Goal: Task Accomplishment & Management: Manage account settings

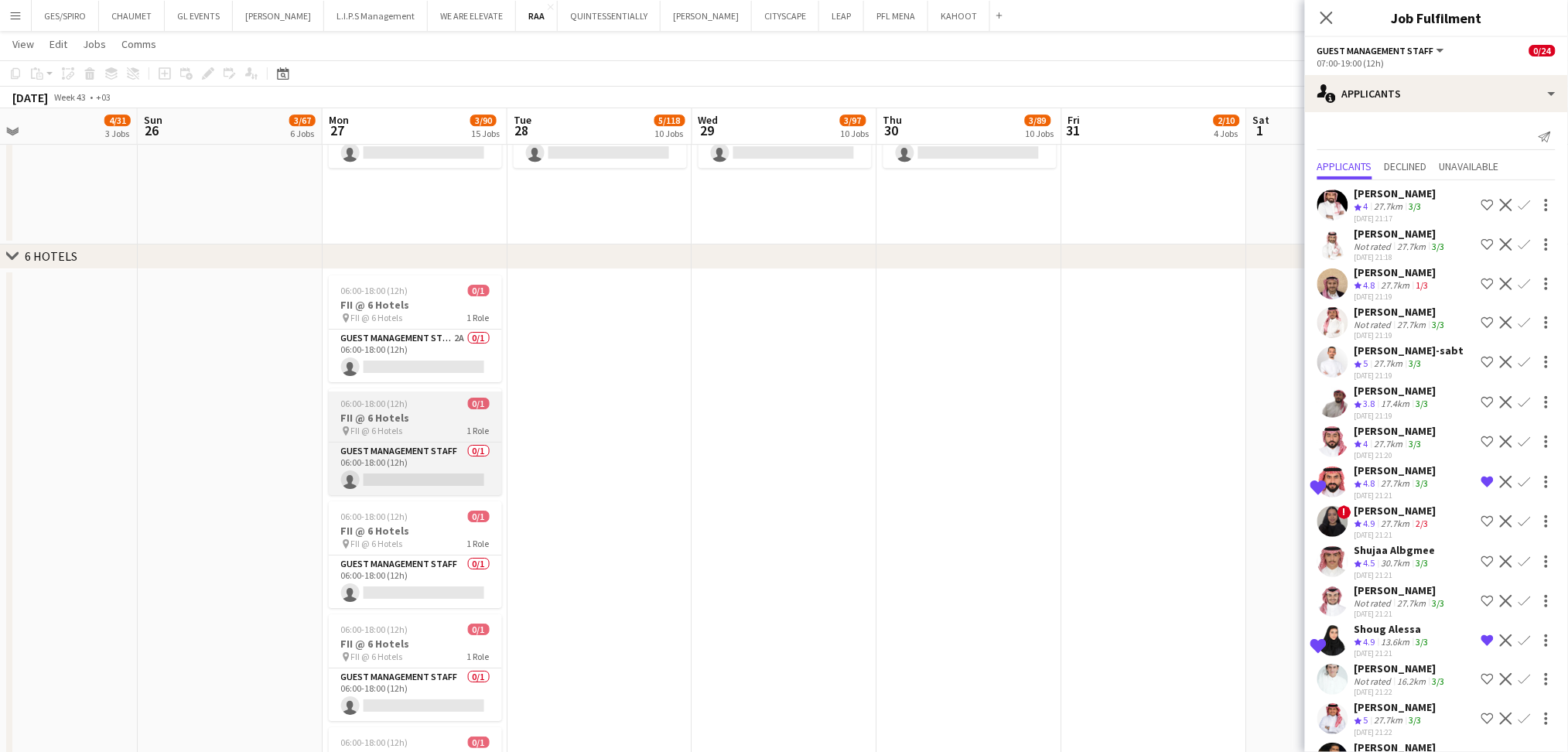
scroll to position [1735, 0]
click at [416, 295] on div "06:00-18:00 (12h) 0/1" at bounding box center [415, 291] width 174 height 12
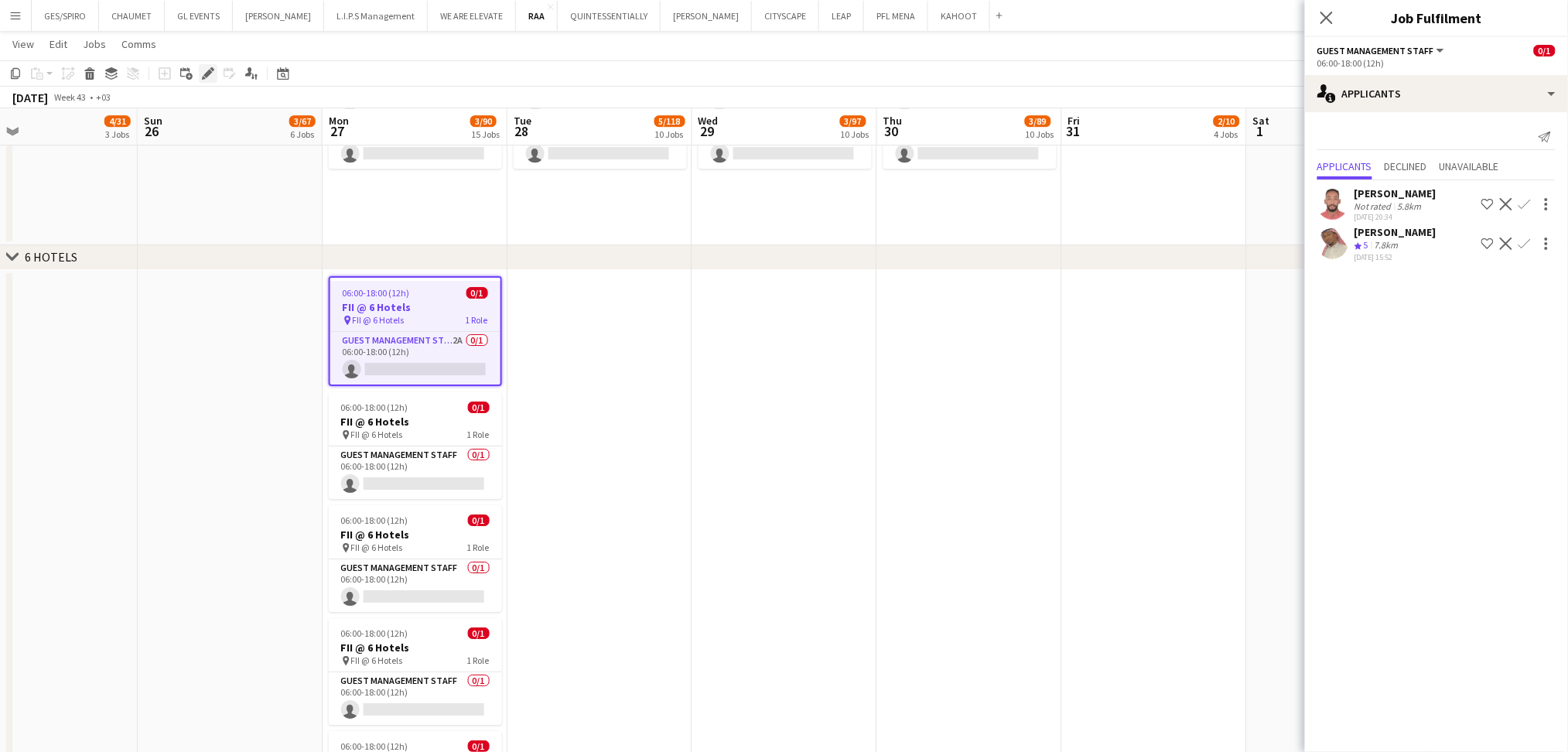
click at [203, 72] on icon "Edit" at bounding box center [208, 74] width 13 height 13
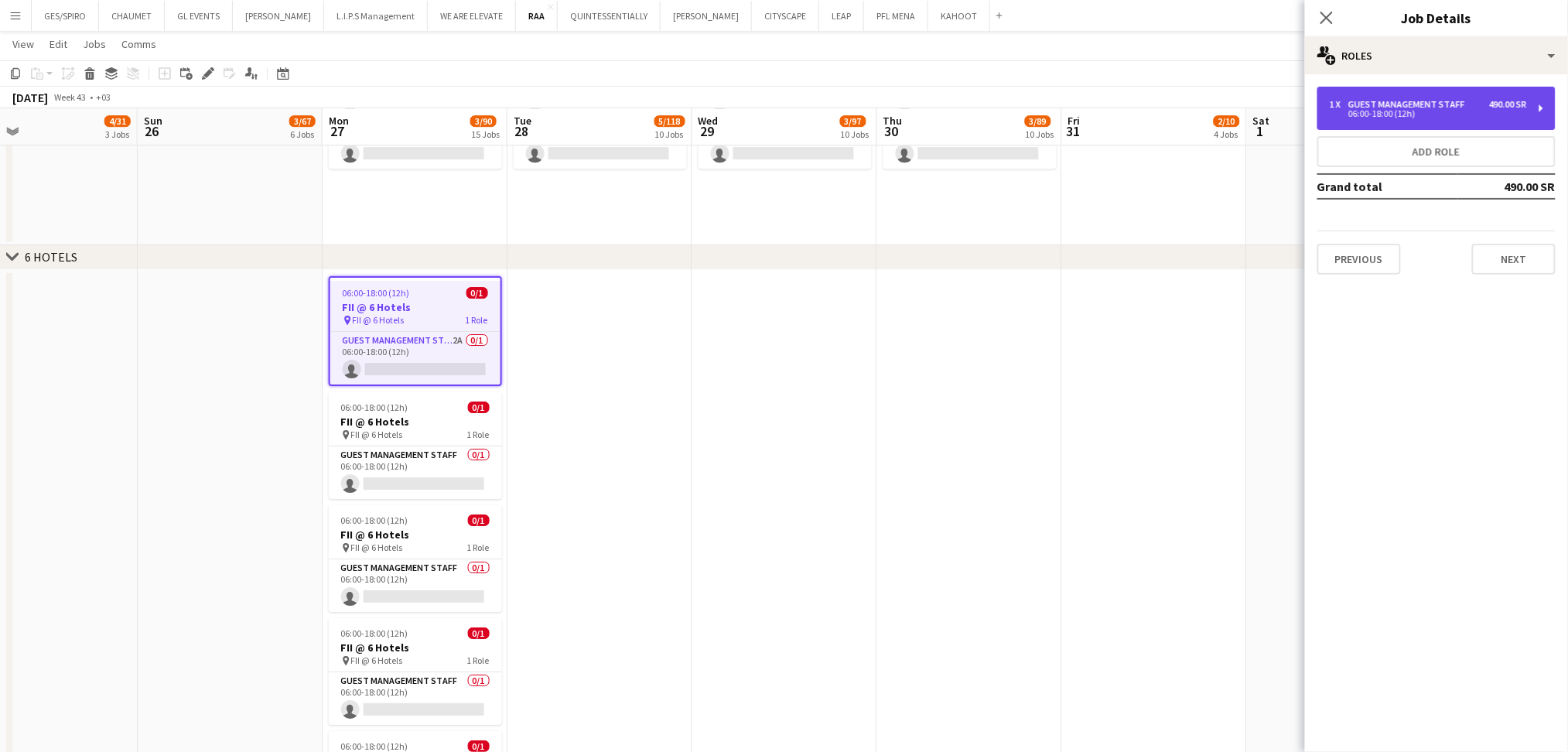
click at [1307, 103] on div "Guest Management Staff" at bounding box center [1409, 105] width 123 height 11
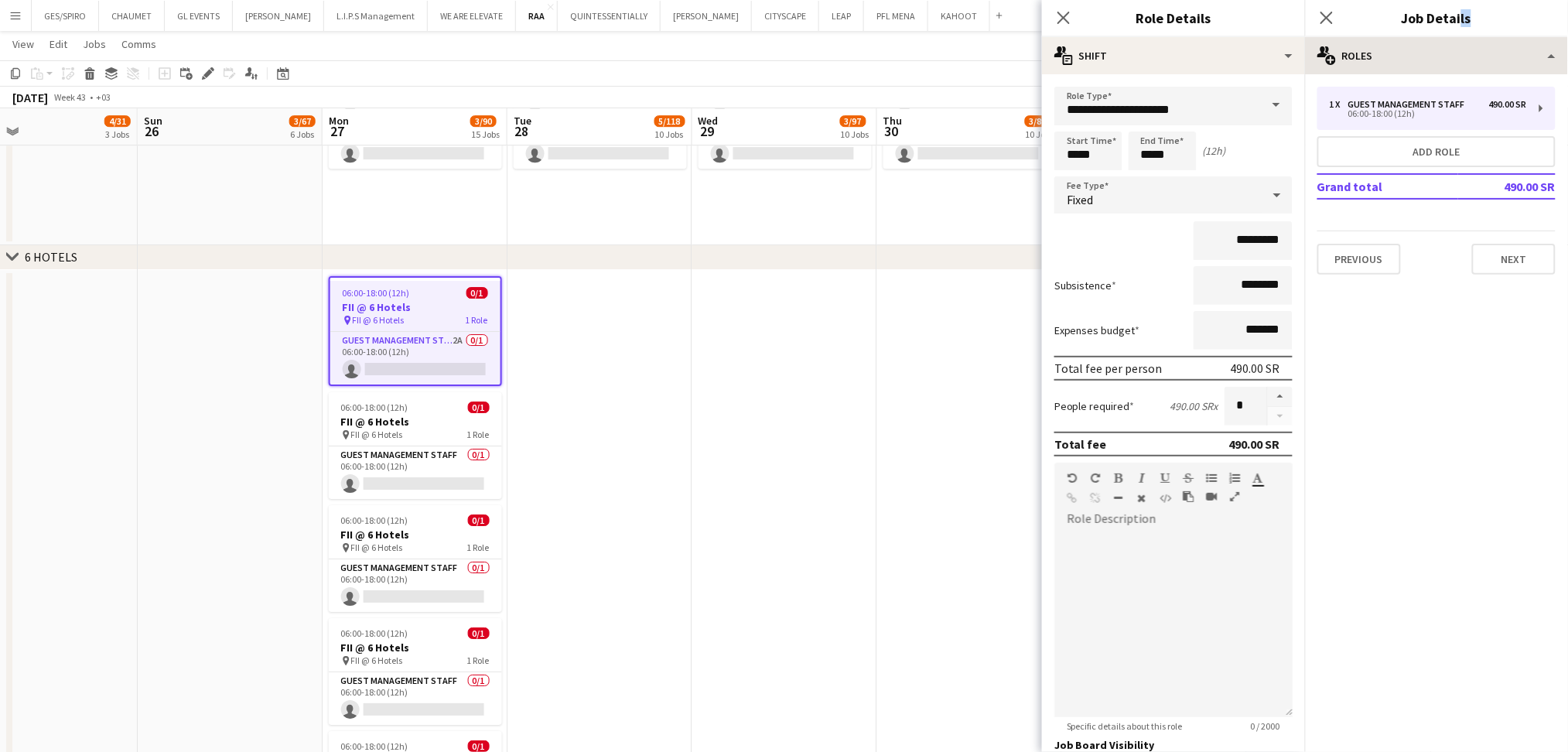
click at [1307, 37] on app-edit-jobs-popin "**********" at bounding box center [1436, 376] width 263 height 752
click at [1307, 52] on div "multiple-users-add Roles" at bounding box center [1436, 55] width 263 height 37
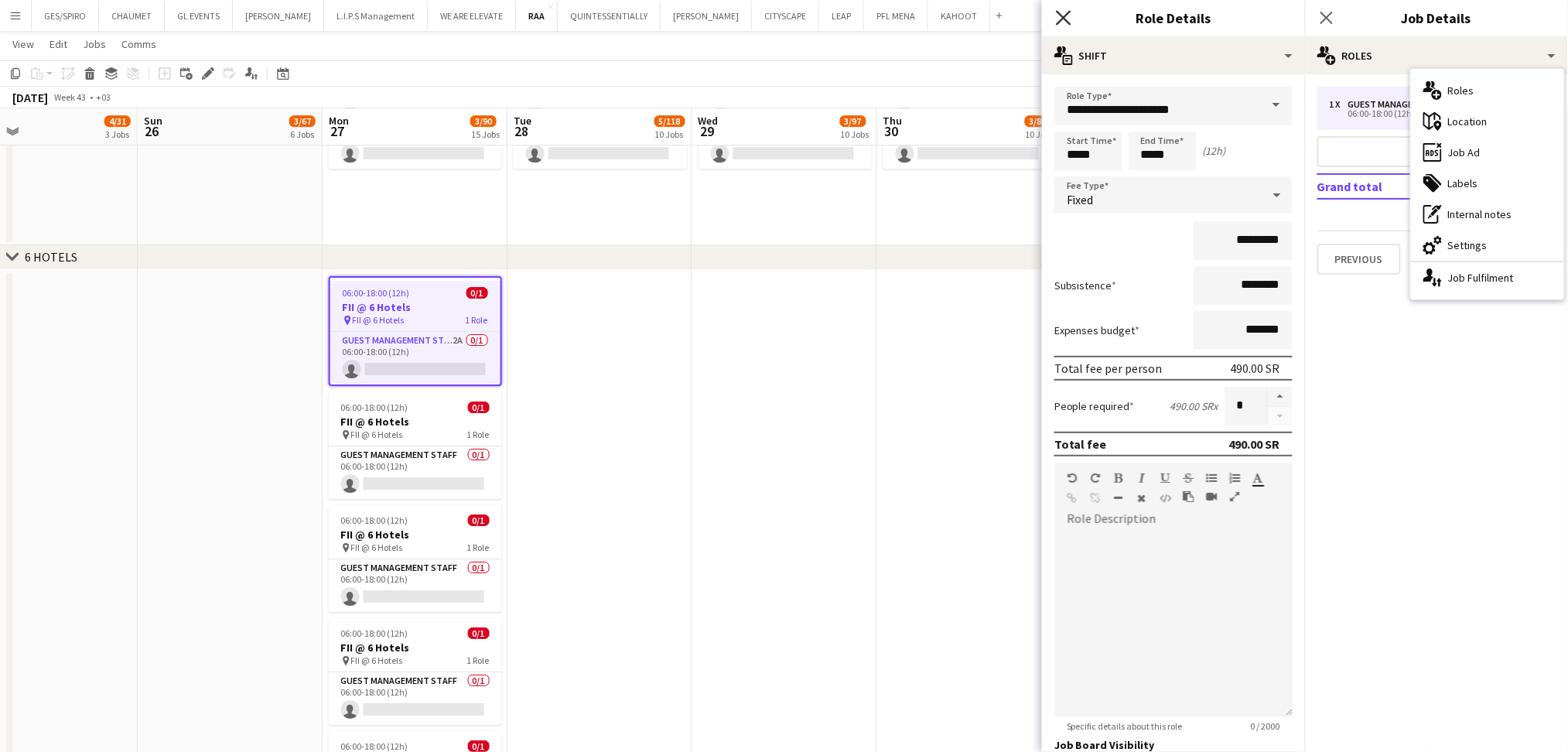
click at [1064, 21] on icon "Close pop-in" at bounding box center [1063, 17] width 15 height 15
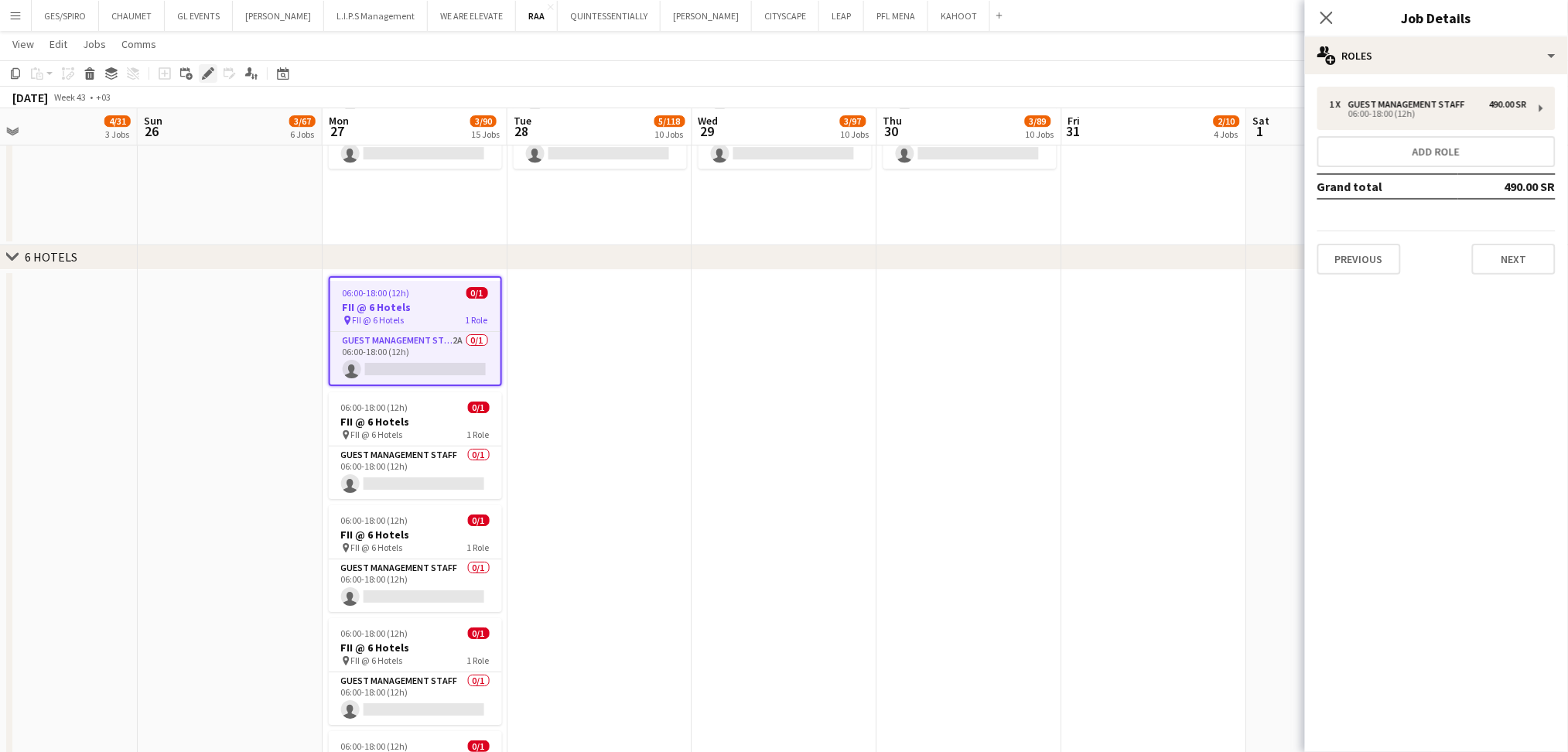
click at [205, 74] on icon at bounding box center [208, 74] width 9 height 9
click at [1307, 48] on div "multiple-users-add Roles" at bounding box center [1436, 55] width 263 height 37
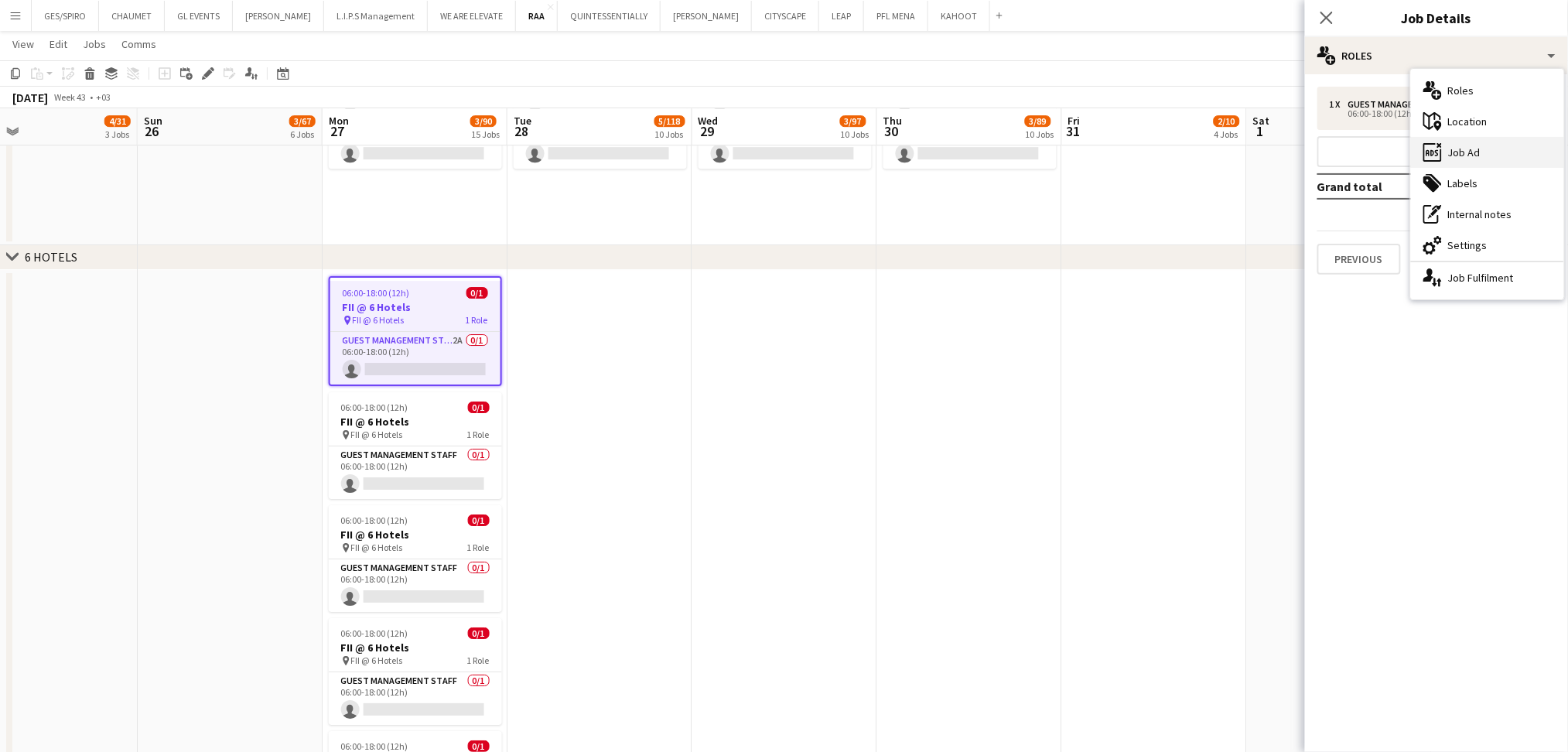
click at [1307, 144] on div "ads-window Job Ad" at bounding box center [1486, 152] width 153 height 31
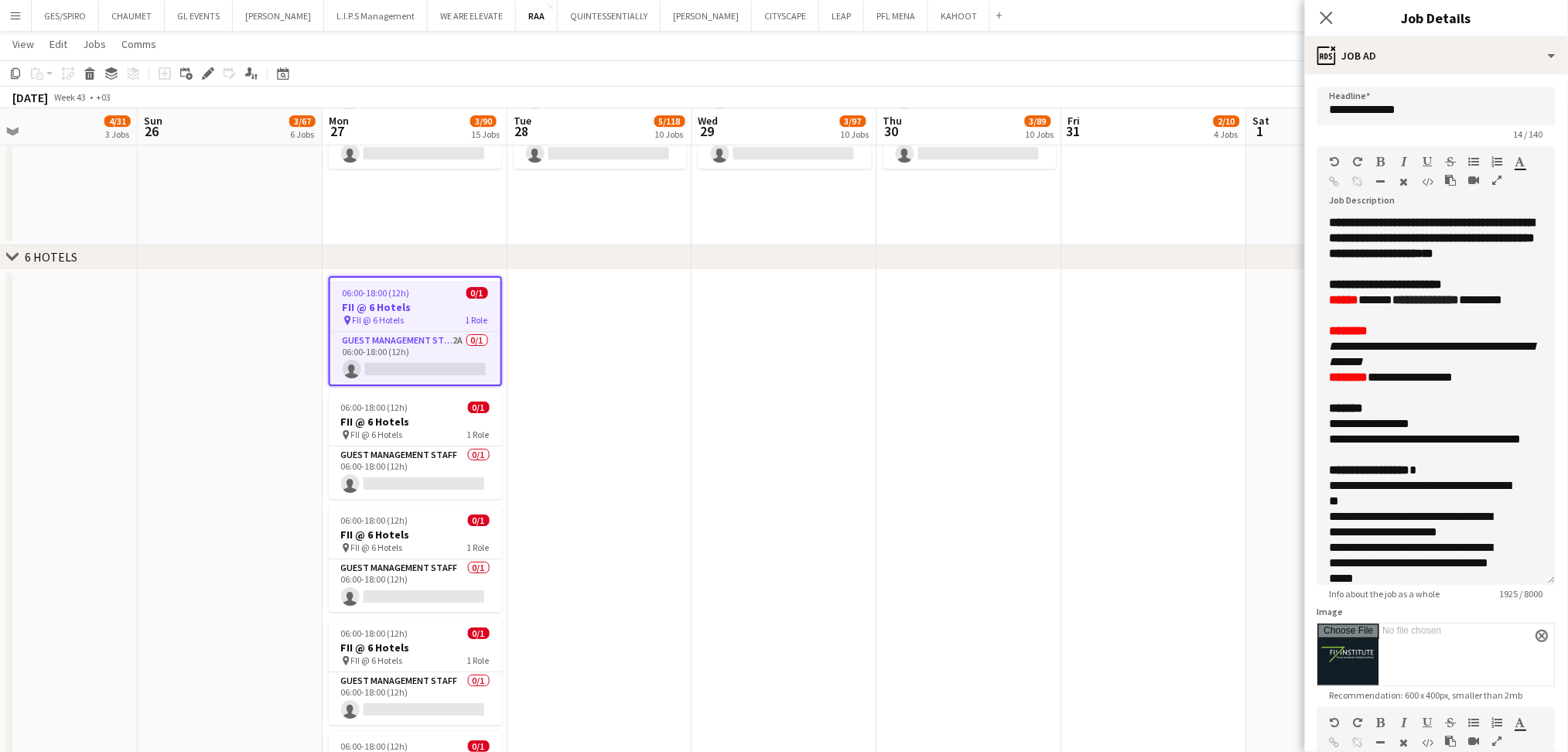
drag, startPoint x: 1537, startPoint y: 300, endPoint x: 1548, endPoint y: 580, distance: 280.2
click at [1307, 580] on form "**********" at bounding box center [1436, 559] width 263 height 947
click at [1307, 16] on icon "Close pop-in" at bounding box center [1326, 17] width 15 height 15
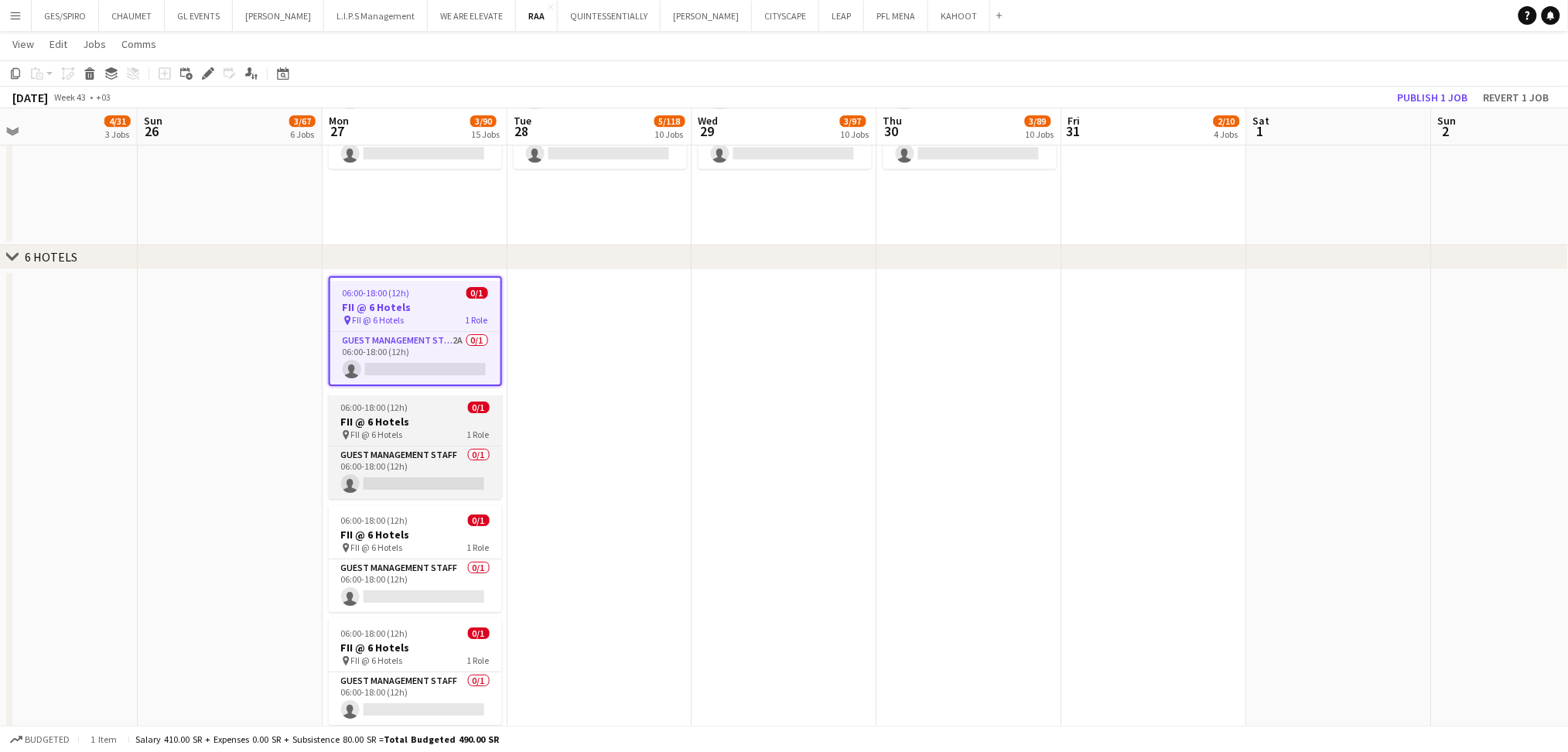
click at [441, 406] on div "06:00-18:00 (12h) 0/1" at bounding box center [415, 407] width 174 height 12
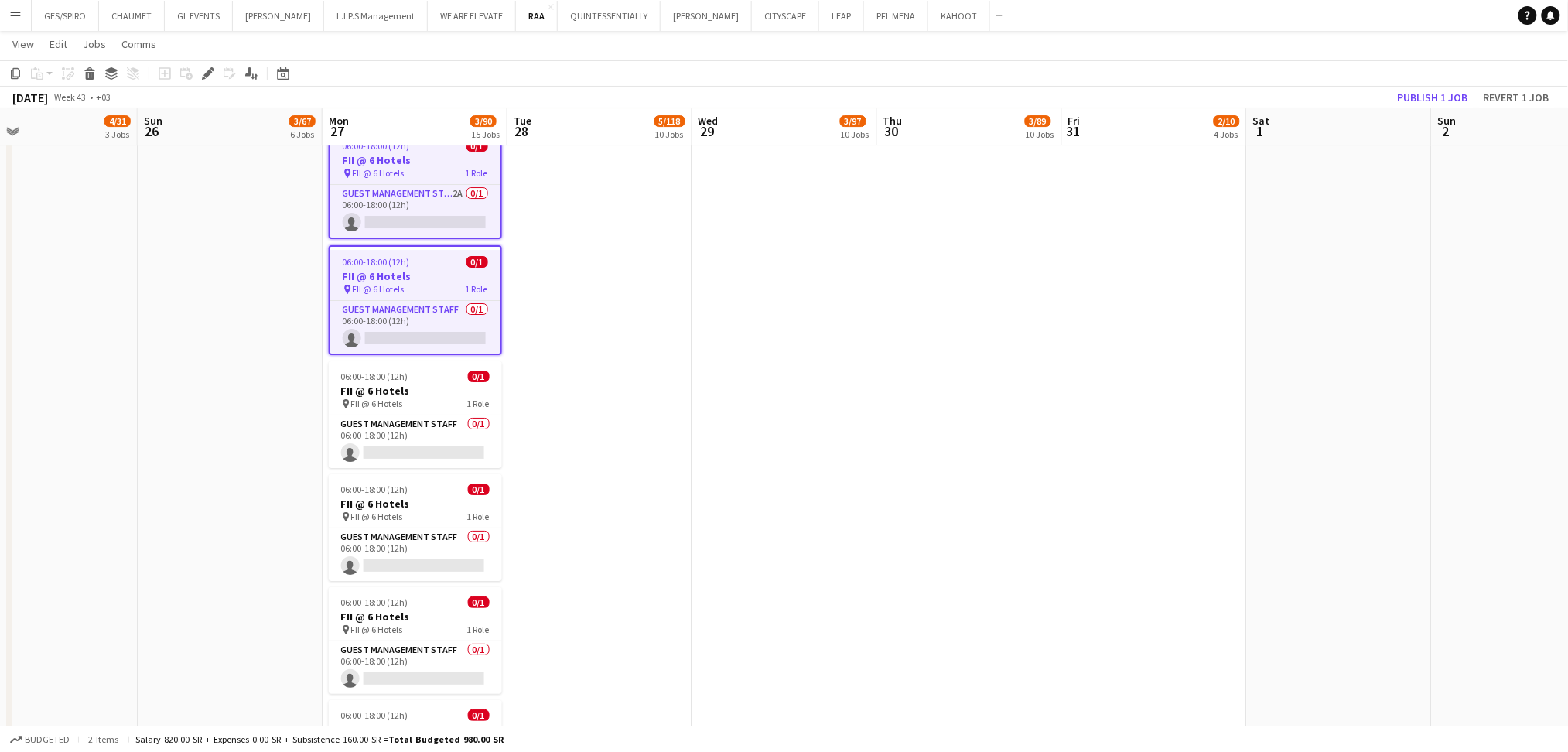
scroll to position [2045, 0]
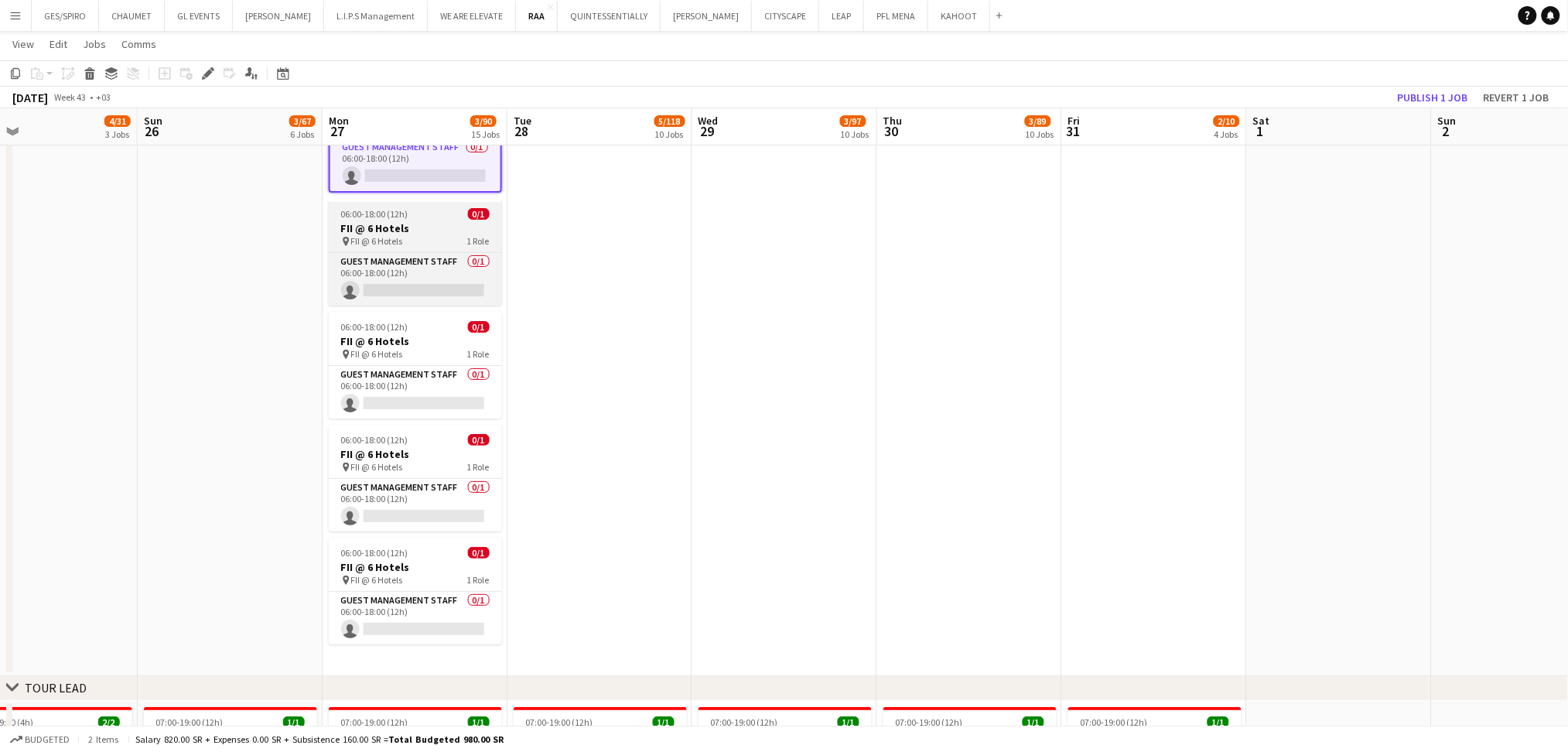
click at [437, 225] on h3 "FII @ 6 Hotels" at bounding box center [415, 228] width 174 height 14
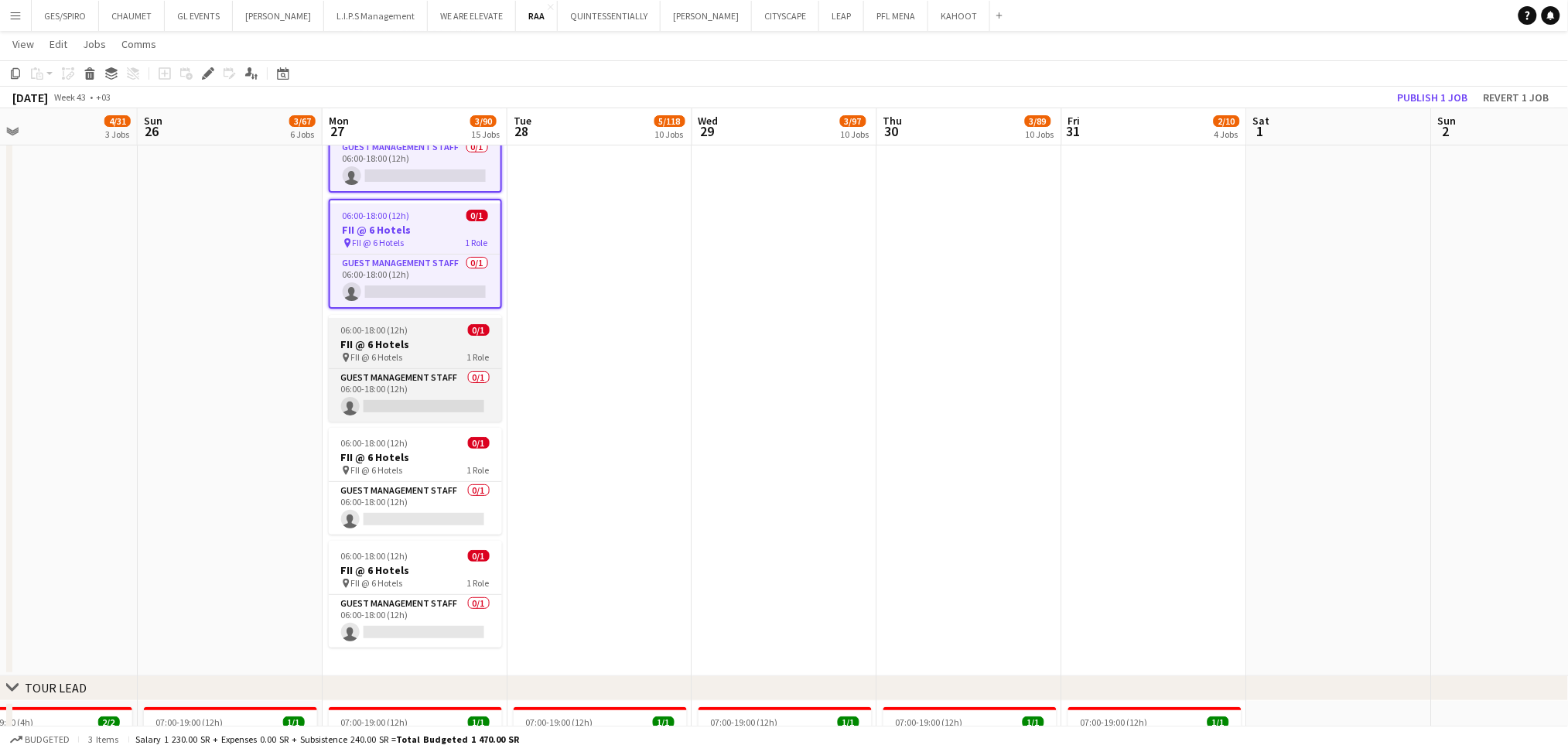
click at [440, 338] on h3 "FII @ 6 Hotels" at bounding box center [415, 345] width 174 height 14
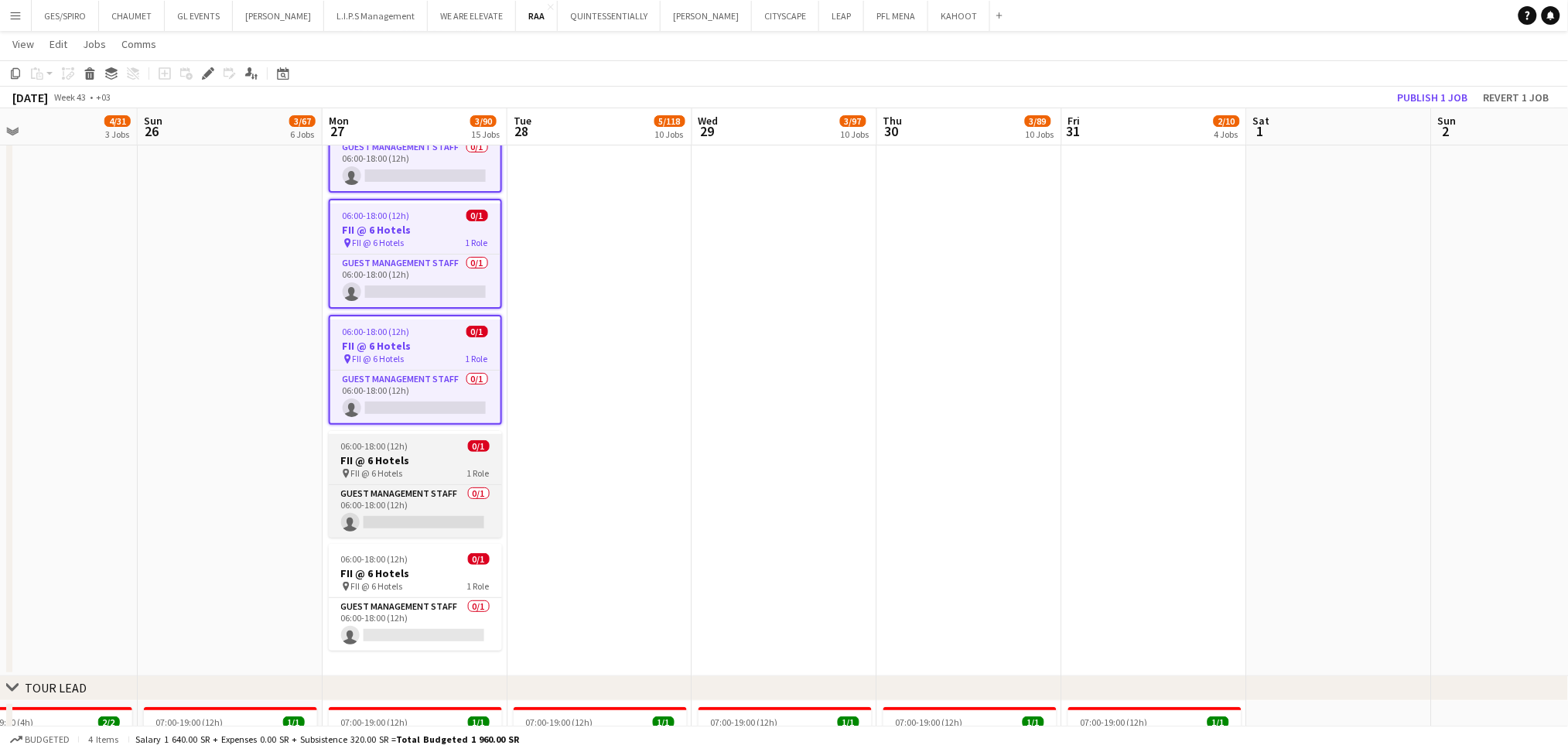
click at [438, 453] on h3 "FII @ 6 Hotels" at bounding box center [415, 460] width 174 height 14
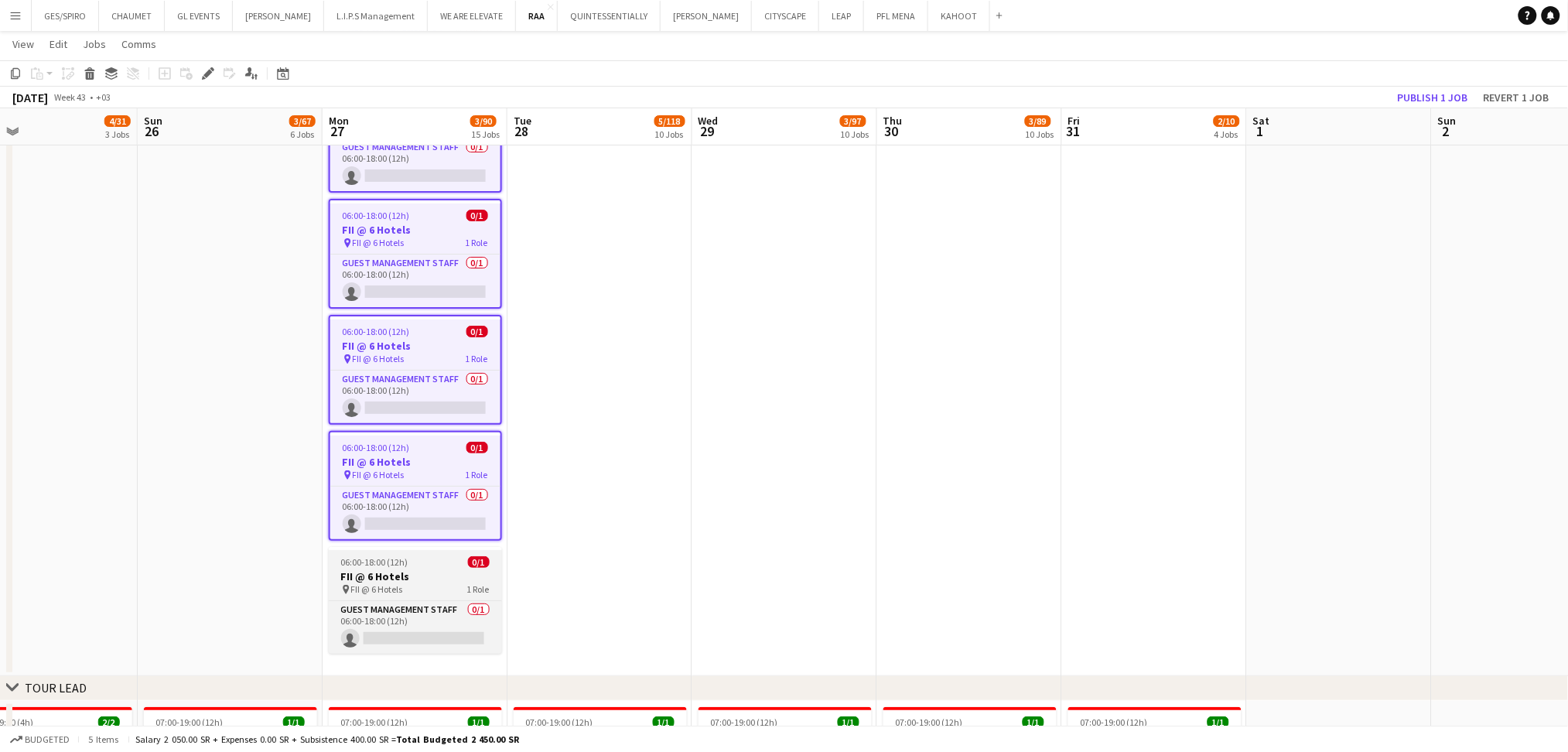
click at [443, 569] on h3 "FII @ 6 Hotels" at bounding box center [415, 576] width 174 height 14
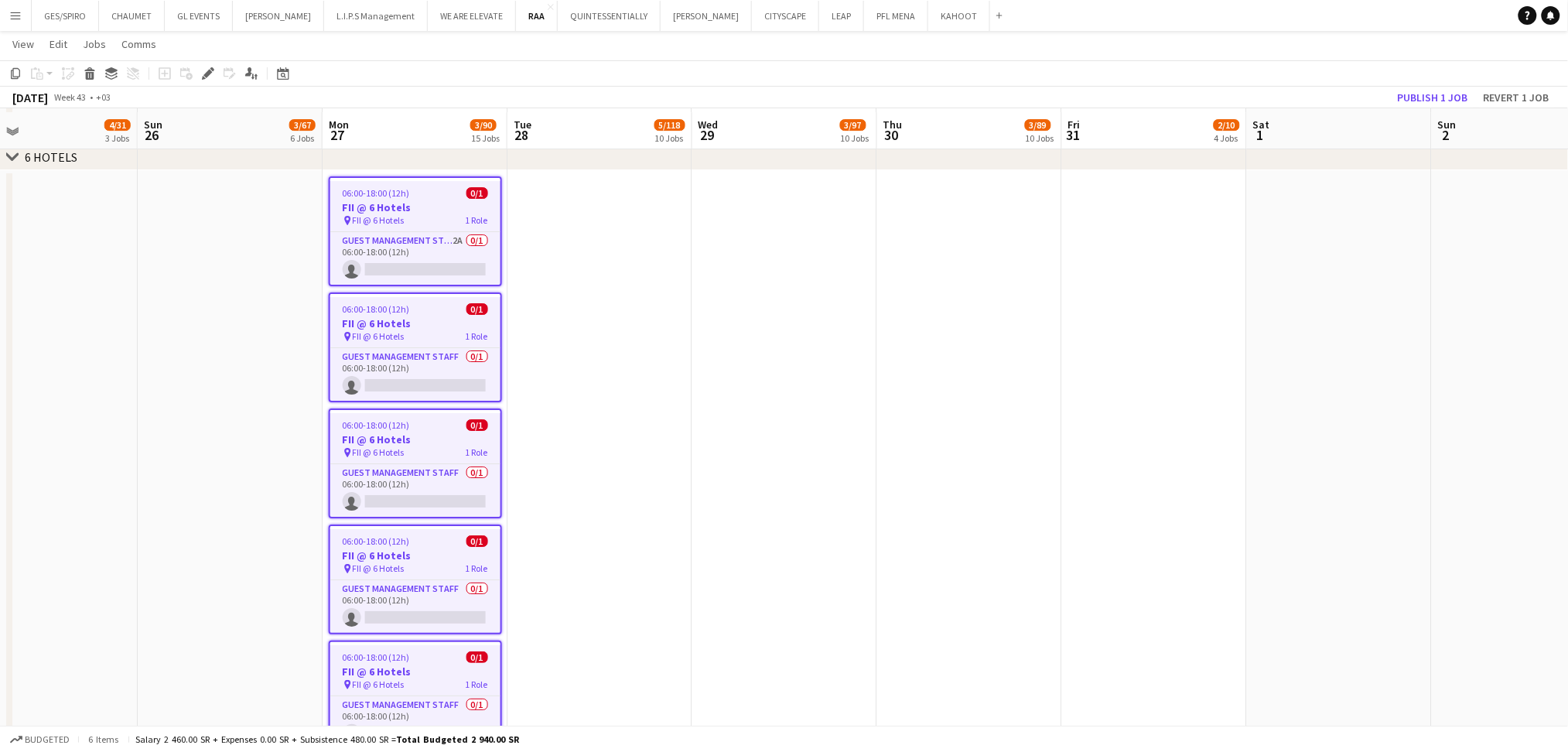
scroll to position [1838, 0]
click at [616, 380] on app-date-cell at bounding box center [599, 525] width 185 height 716
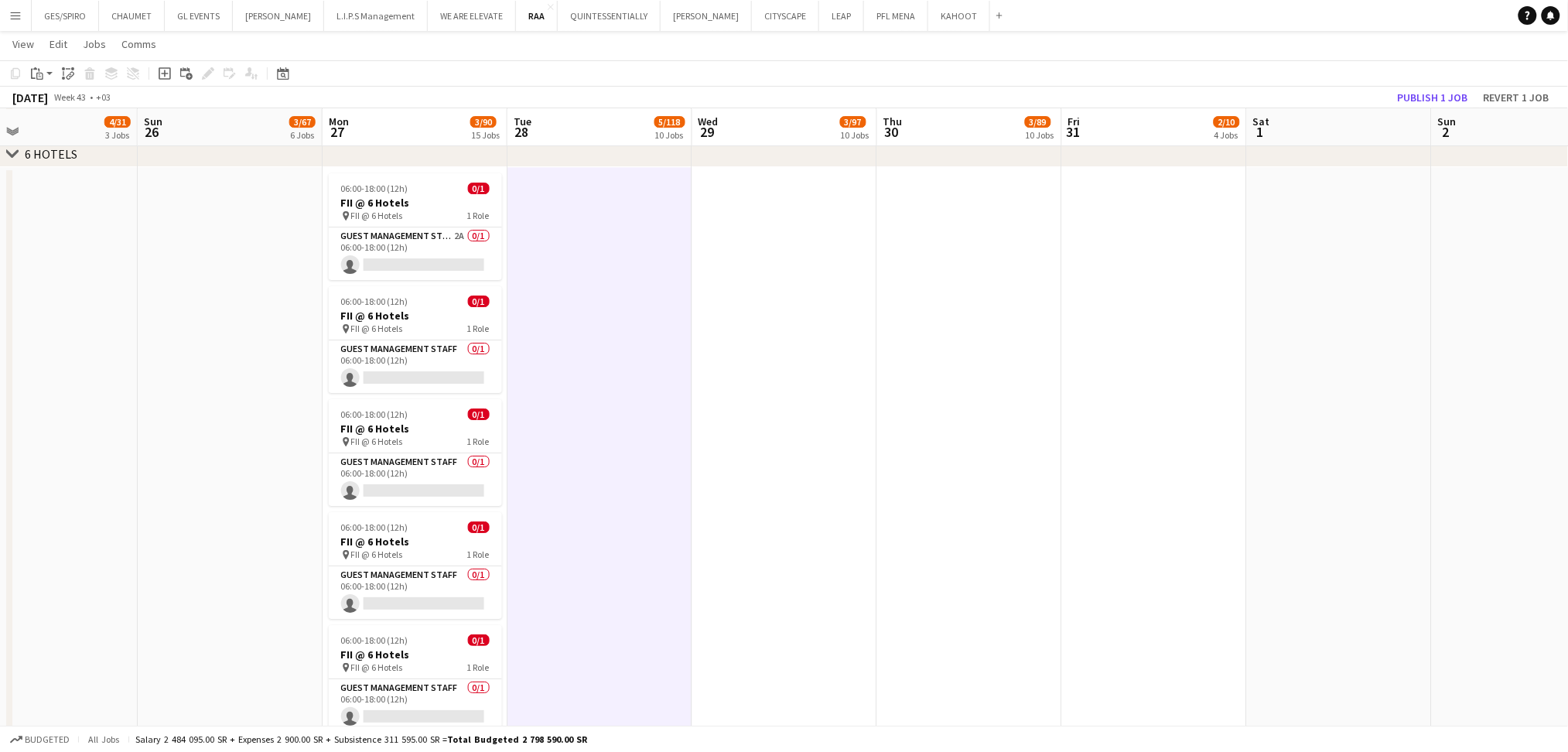
click at [834, 315] on app-date-cell at bounding box center [784, 525] width 185 height 716
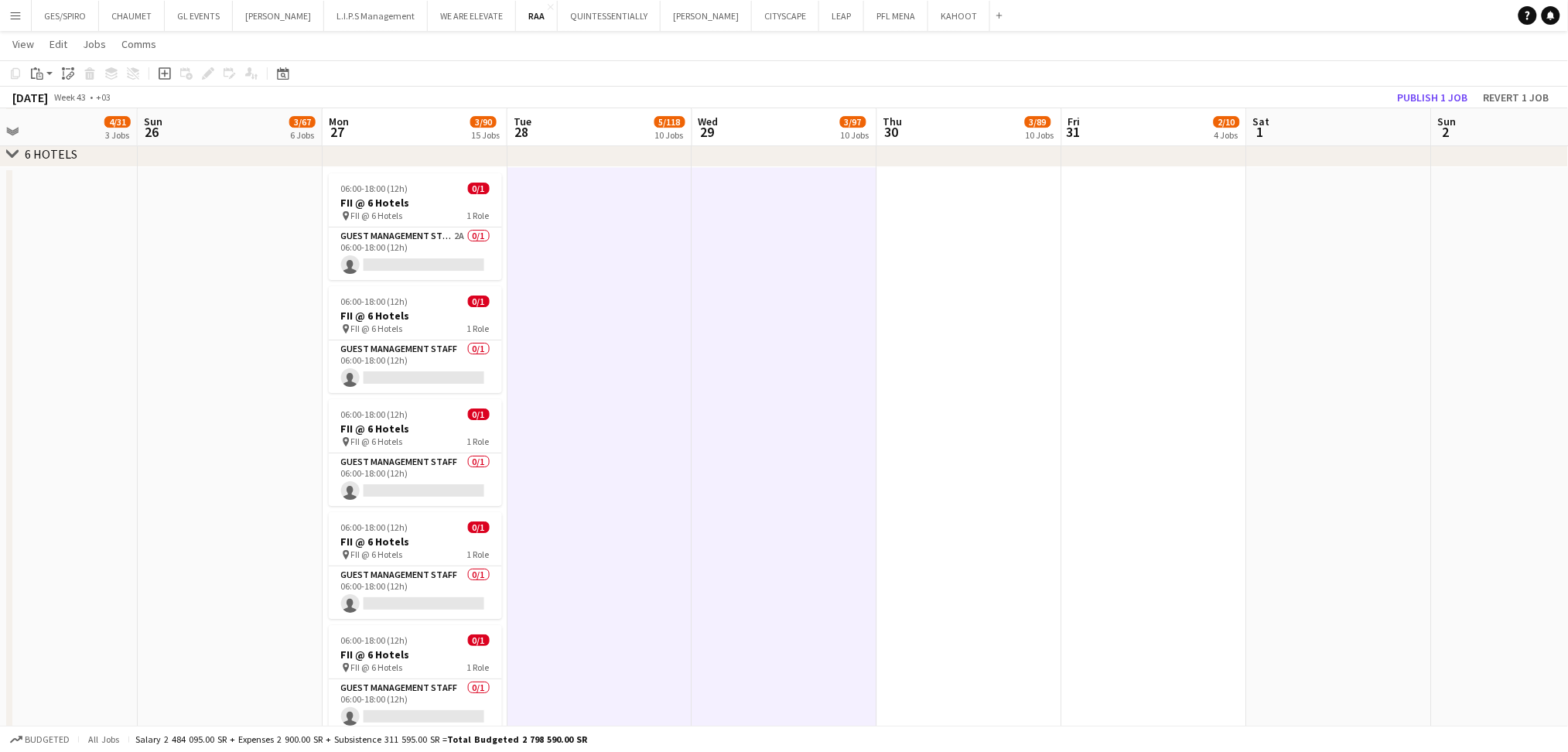
click at [923, 311] on app-date-cell at bounding box center [969, 525] width 185 height 716
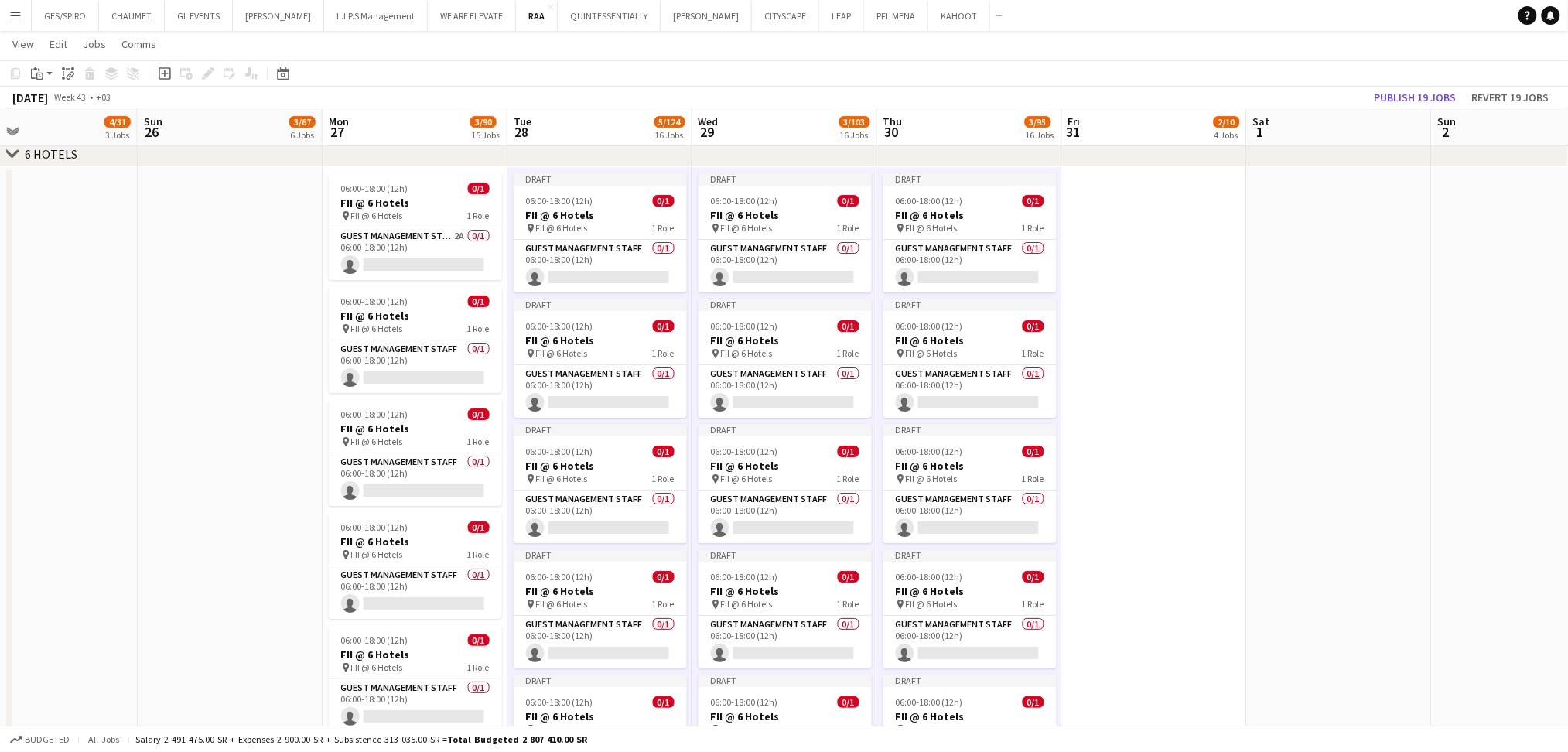
click at [1102, 290] on app-date-cell at bounding box center [1154, 562] width 185 height 790
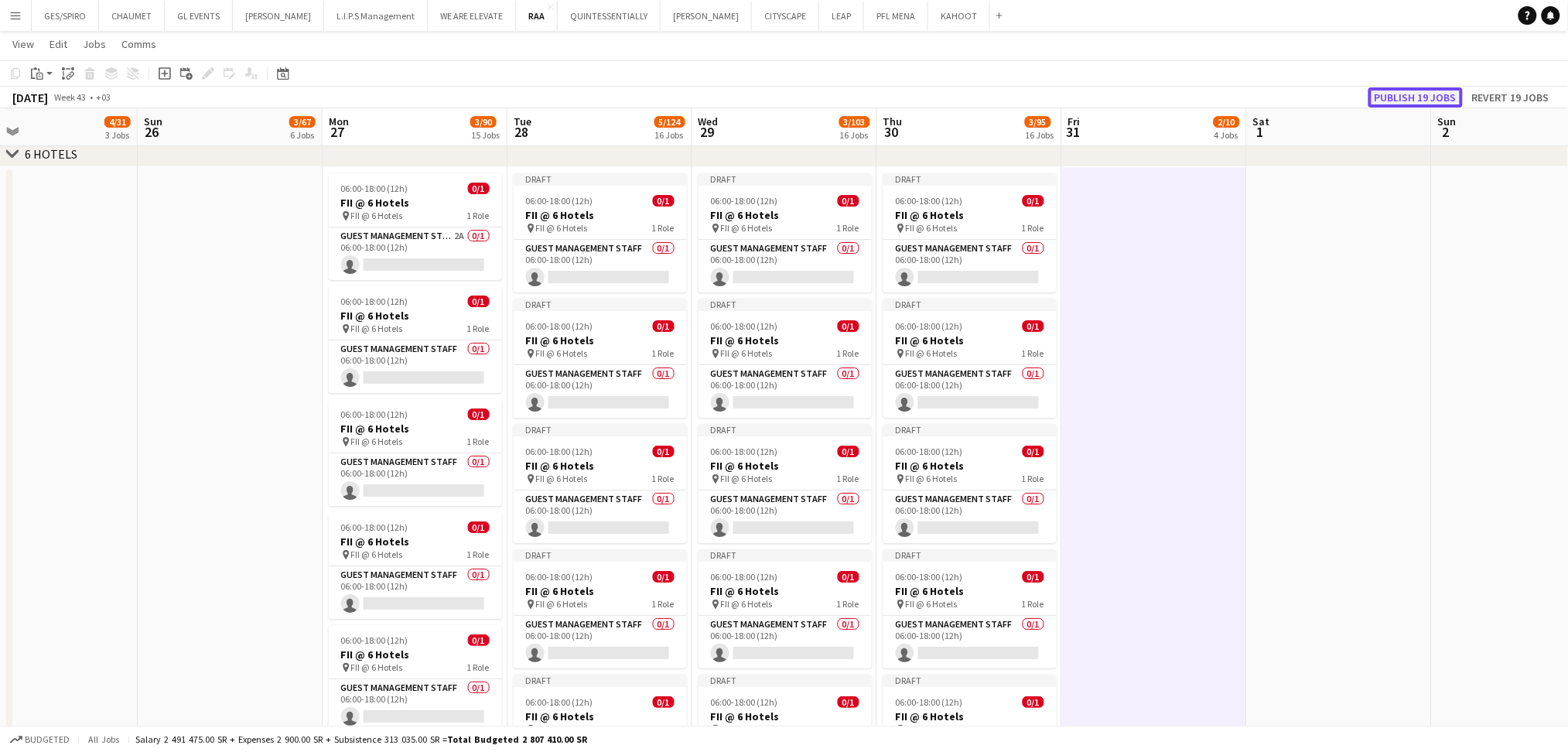
click at [1307, 99] on button "Publish 19 jobs" at bounding box center [1415, 97] width 94 height 20
